Goal: Information Seeking & Learning: Learn about a topic

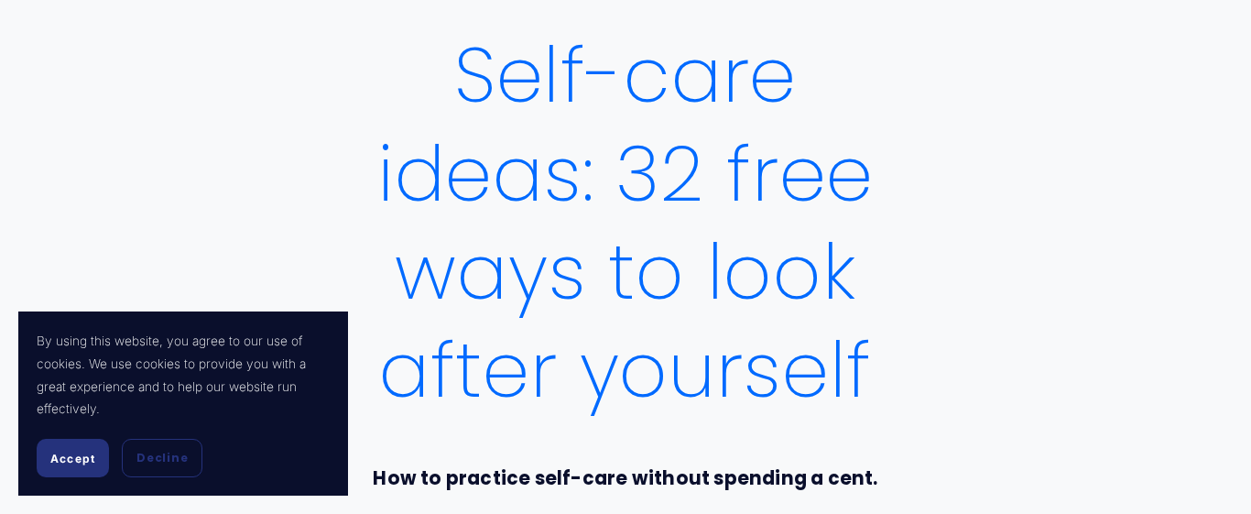
scroll to position [183, 0]
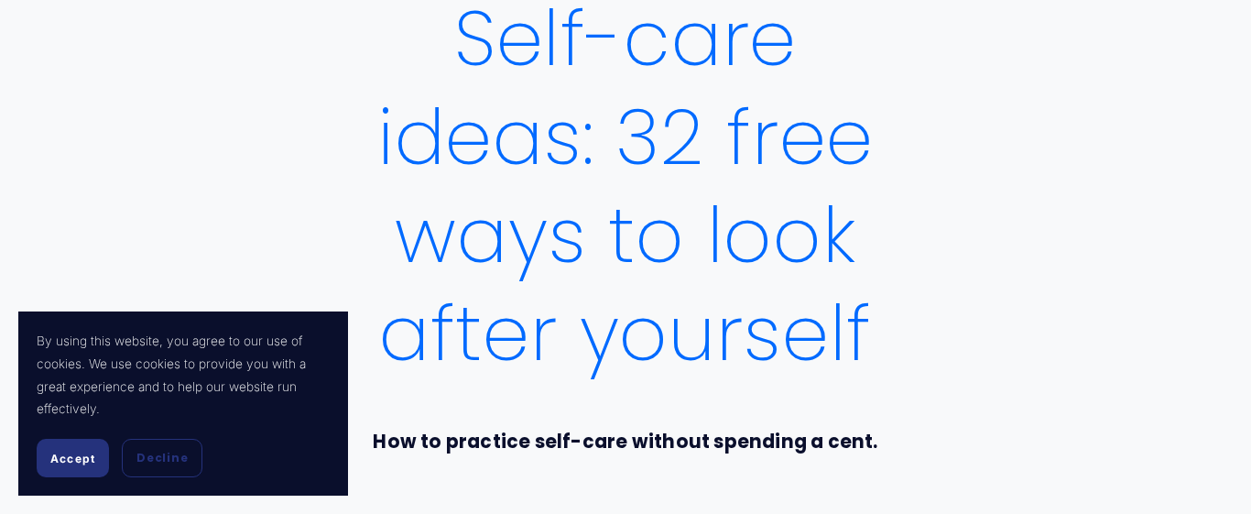
click at [72, 469] on button "Accept" at bounding box center [73, 458] width 72 height 38
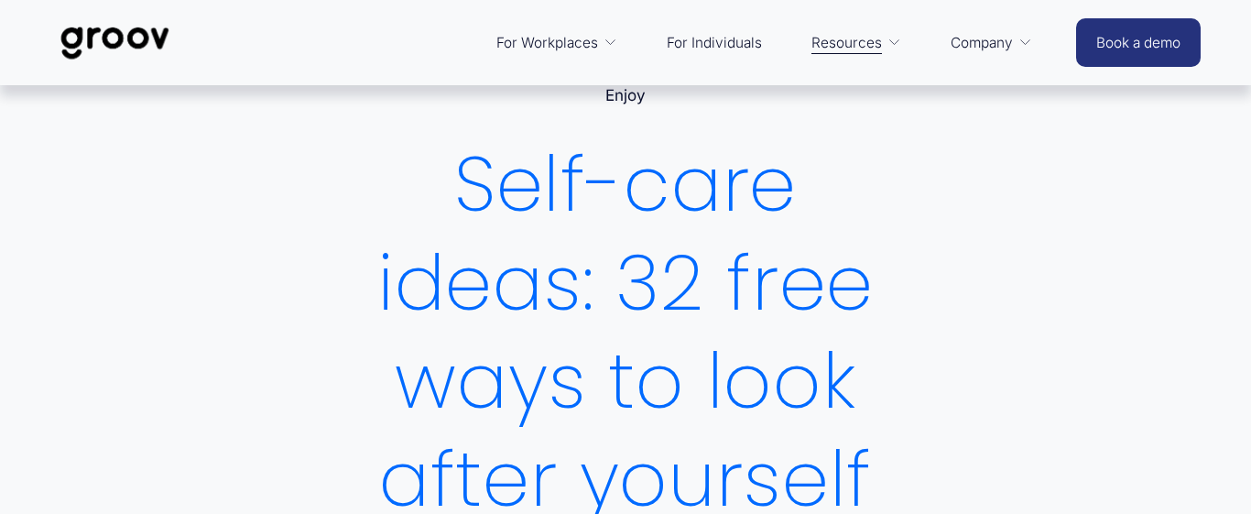
scroll to position [0, 0]
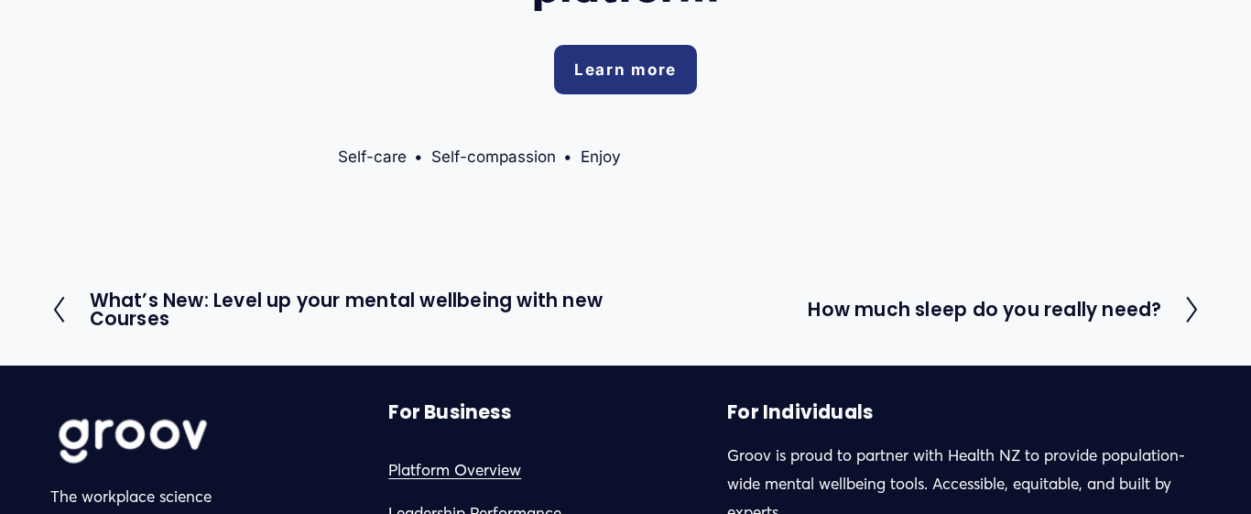
scroll to position [3003, 0]
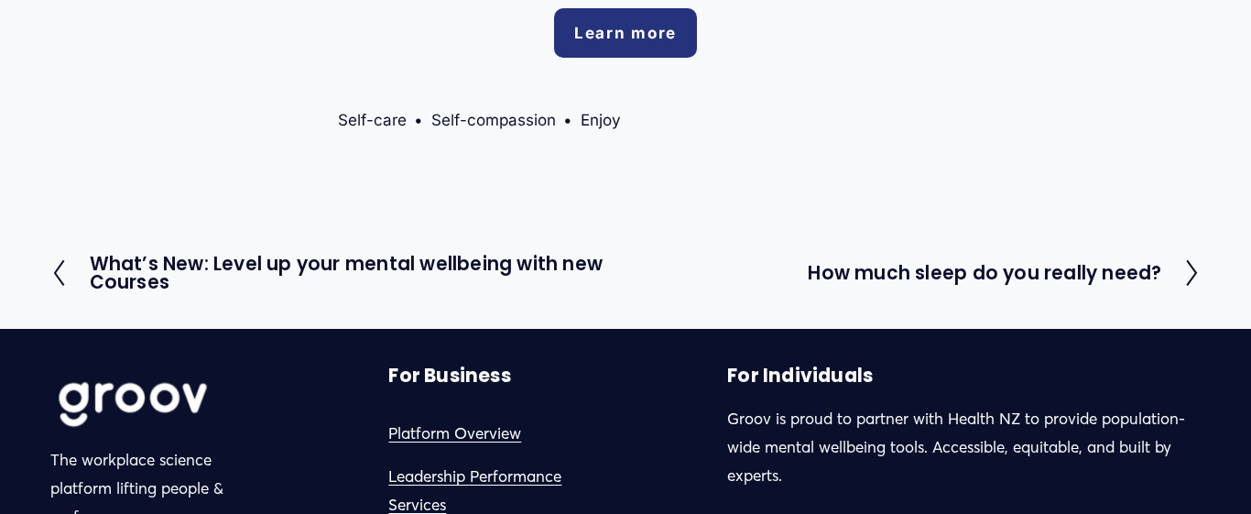
click at [527, 255] on h2 "What’s New: Level up your mental wellbeing with new Courses" at bounding box center [358, 274] width 536 height 38
